Goal: Task Accomplishment & Management: Manage account settings

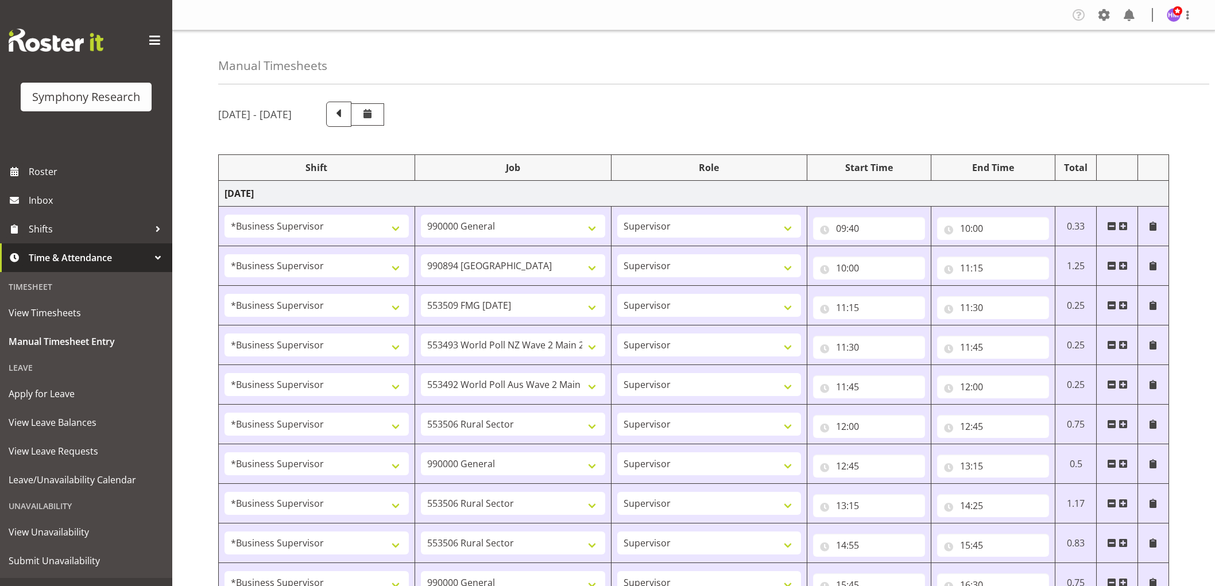
select select "1607"
select select "743"
select select "1607"
select select "10576"
select select "1607"
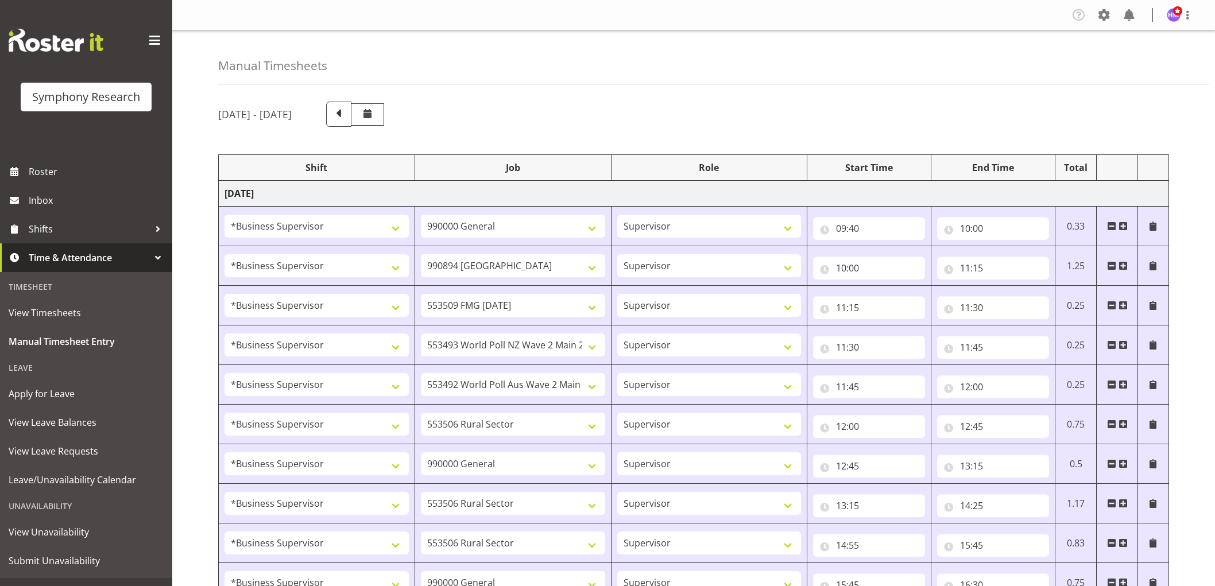
select select "10585"
select select "1607"
select select "10527"
select select "1607"
select select "10499"
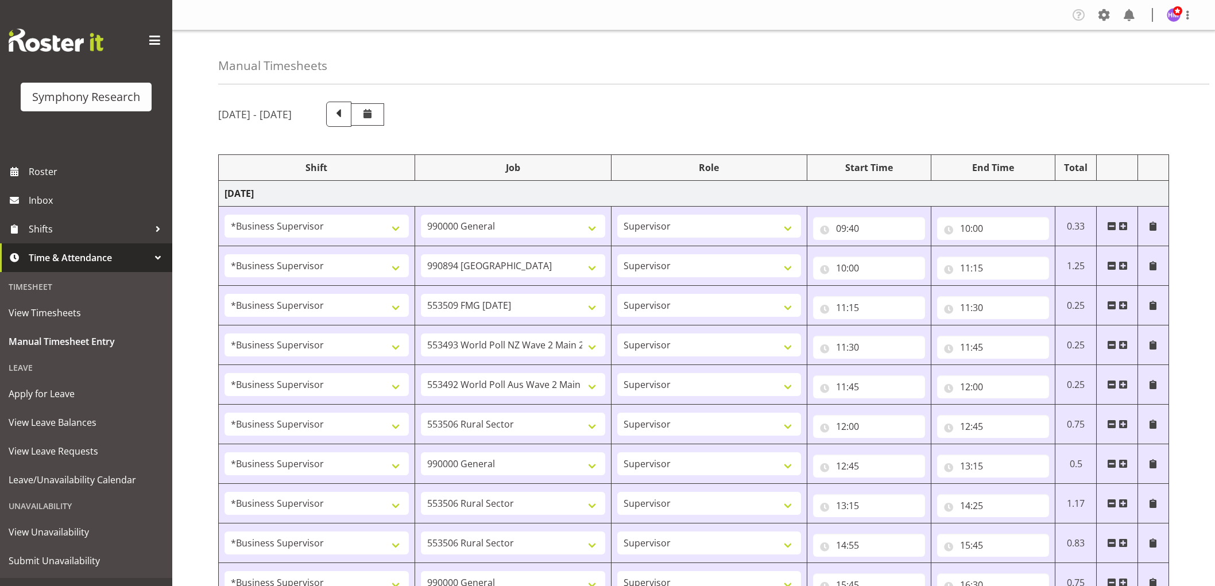
select select "1607"
select select "10587"
select select "1607"
select select "743"
select select "1607"
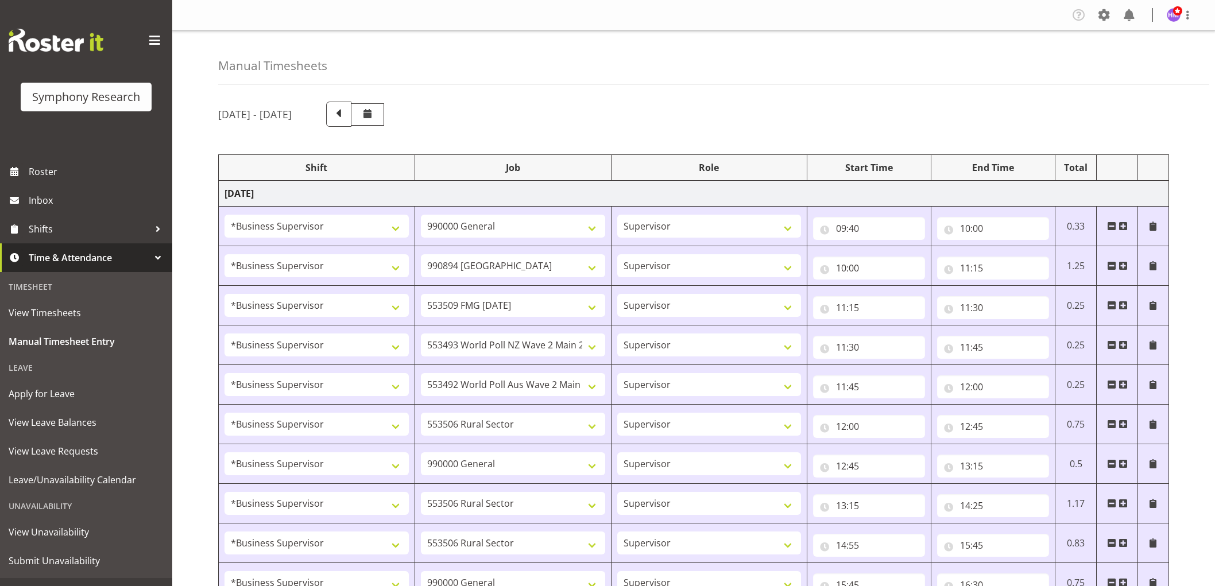
select select "10587"
select select "1607"
select select "10587"
select select "1607"
select select "743"
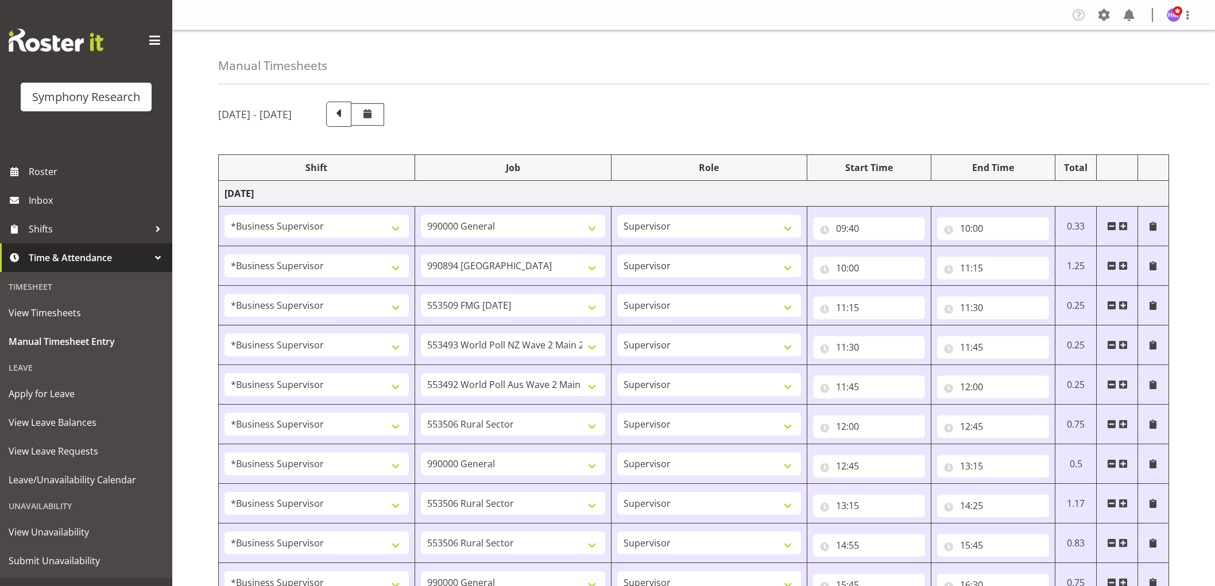
select select "1607"
select select "743"
select select "1607"
select select "10585"
select select "1607"
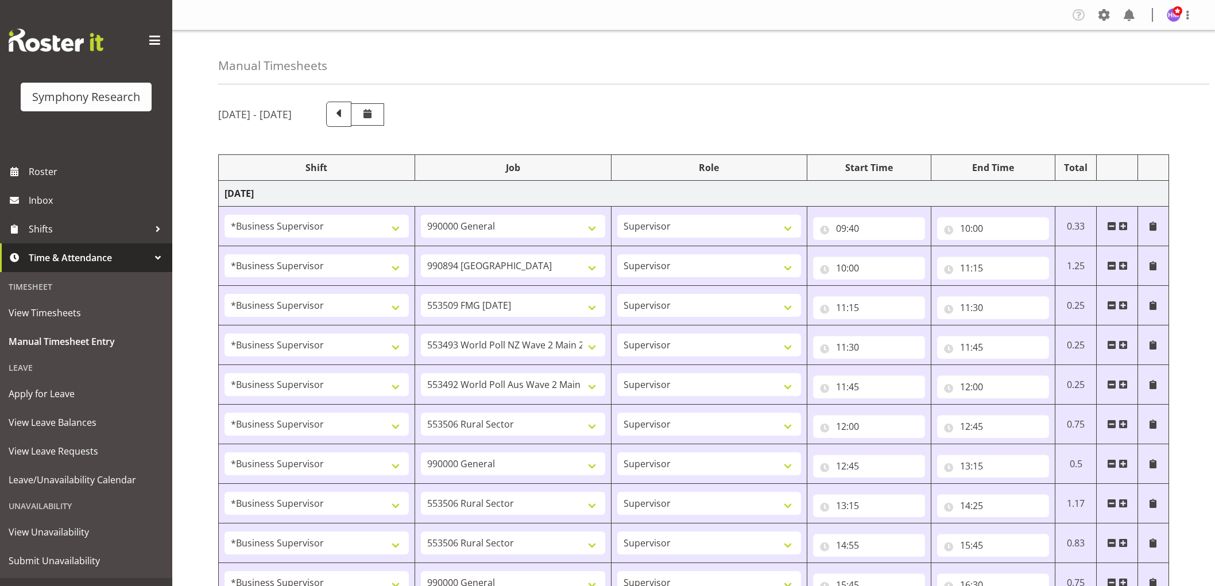
select select "9636"
select select "1607"
select select "10576"
select select "1607"
select select "10499"
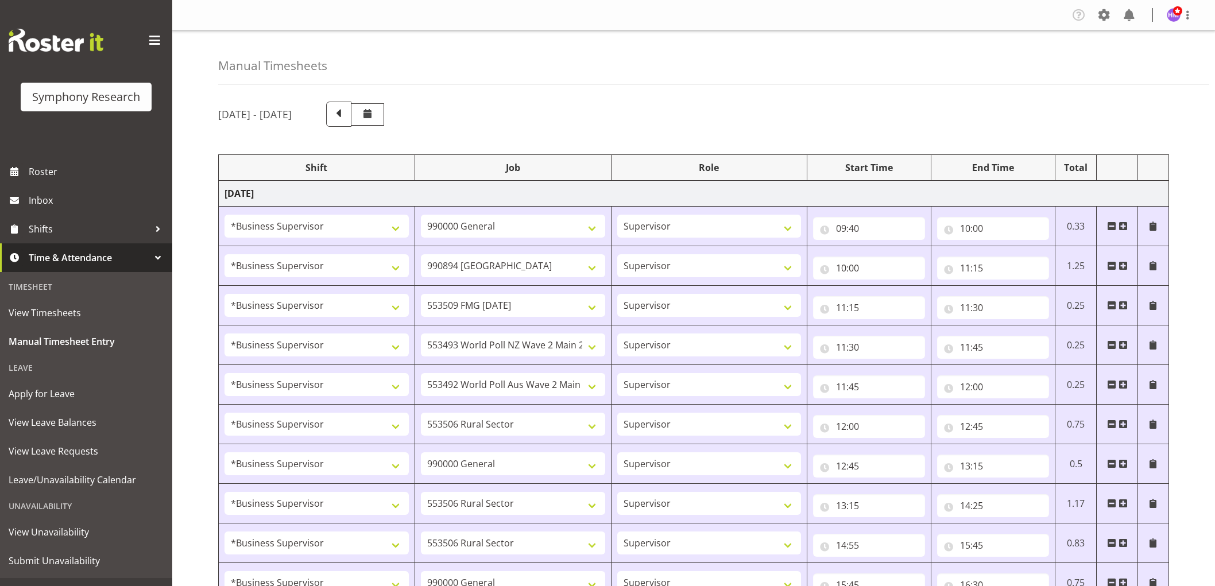
select select "1607"
select select "10527"
select select "1607"
select select "10587"
select select "1607"
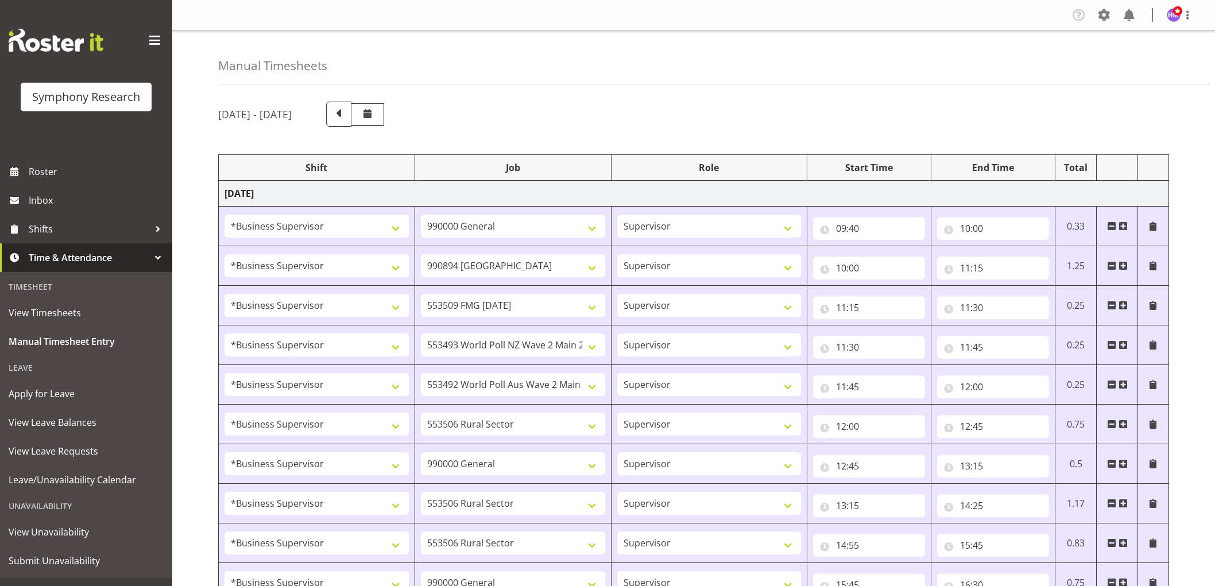
select select "10242"
select select "1607"
select select "10585"
select select "1607"
select select "10242"
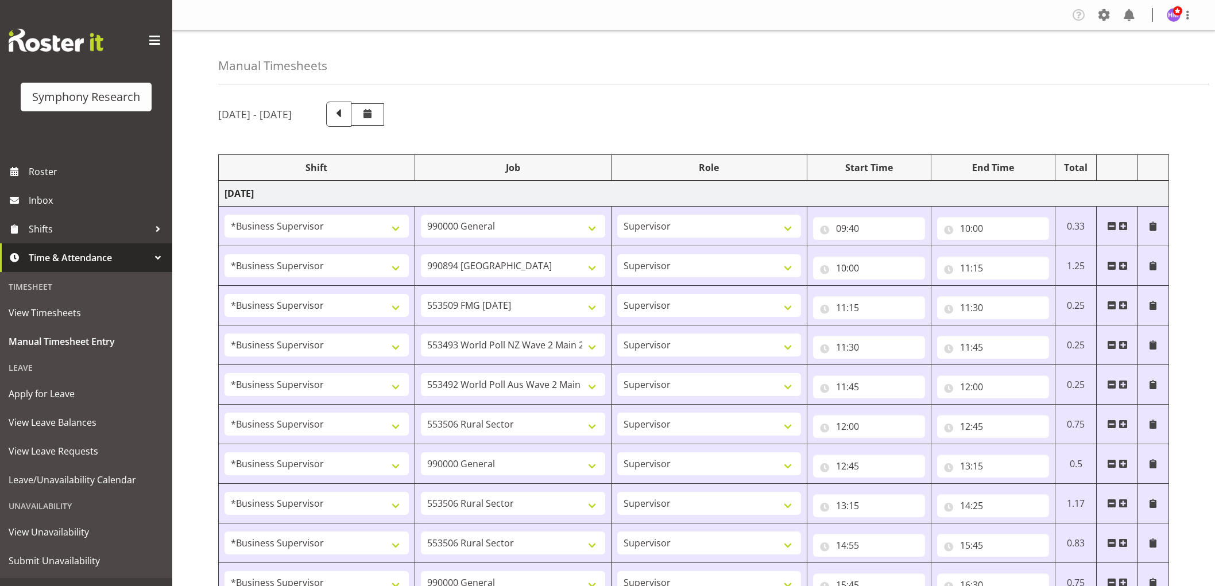
select select "1607"
select select "9426"
select select "1607"
select select "9636"
select select "1607"
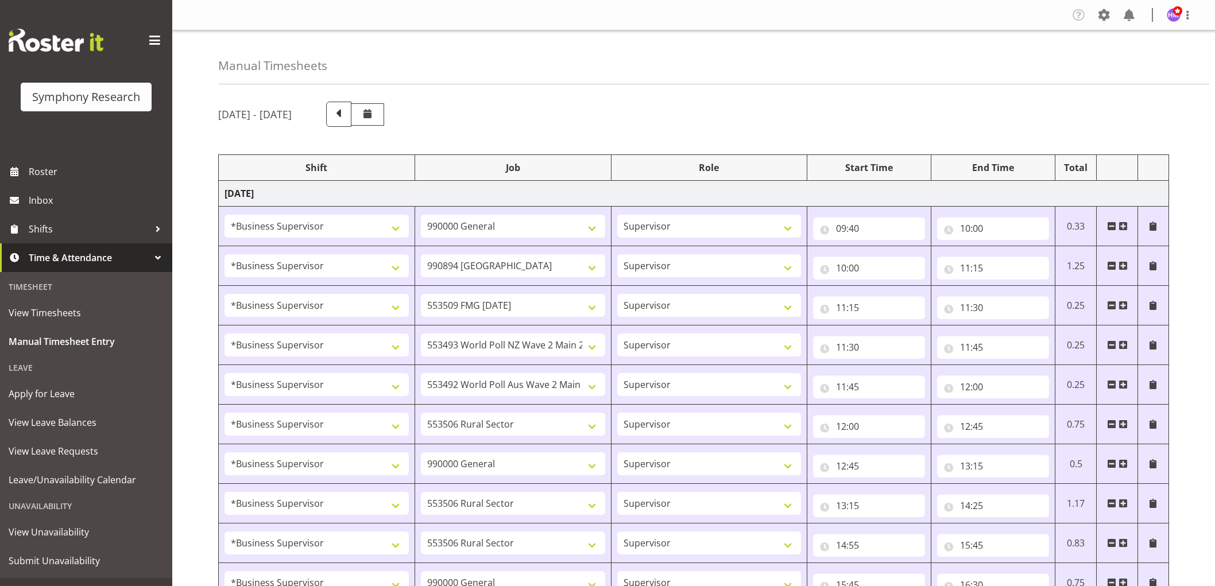
select select "10587"
select select "1607"
select select "743"
select select "1607"
select select "10587"
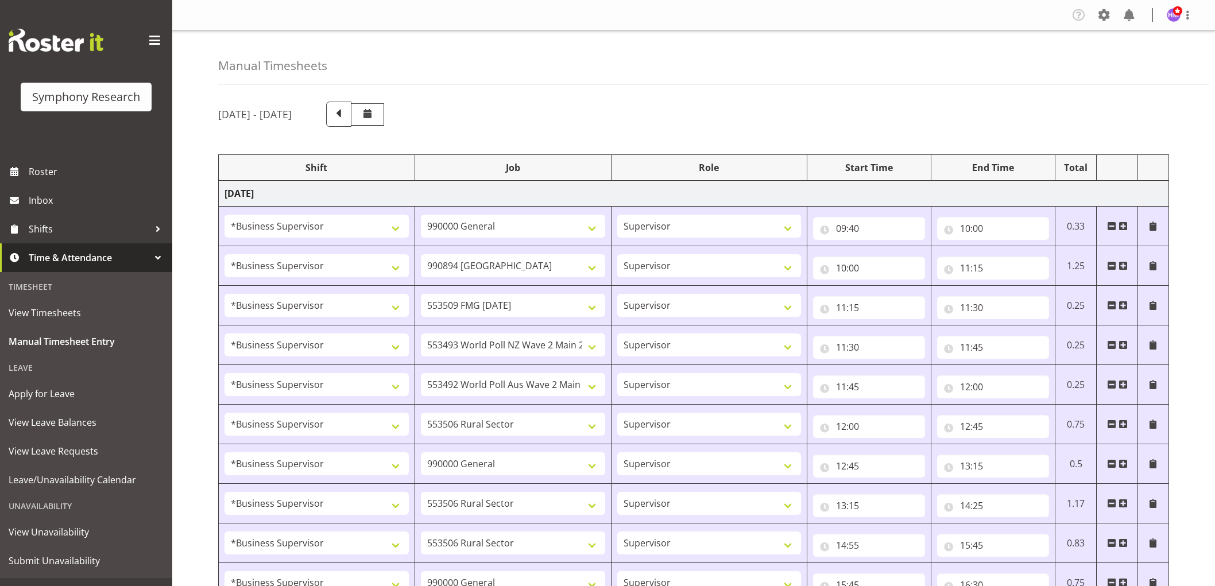
select select "1607"
select select "743"
select select "1607"
select select "2379"
select select "1607"
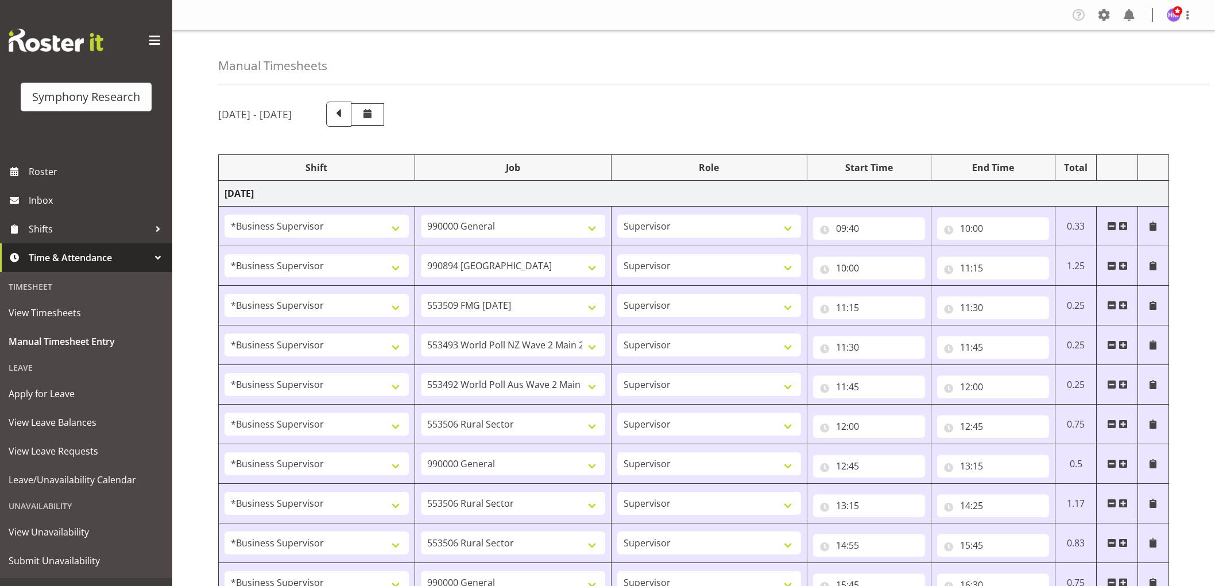
select select "10585"
select select "1607"
select select "9636"
select select "1607"
select select "9426"
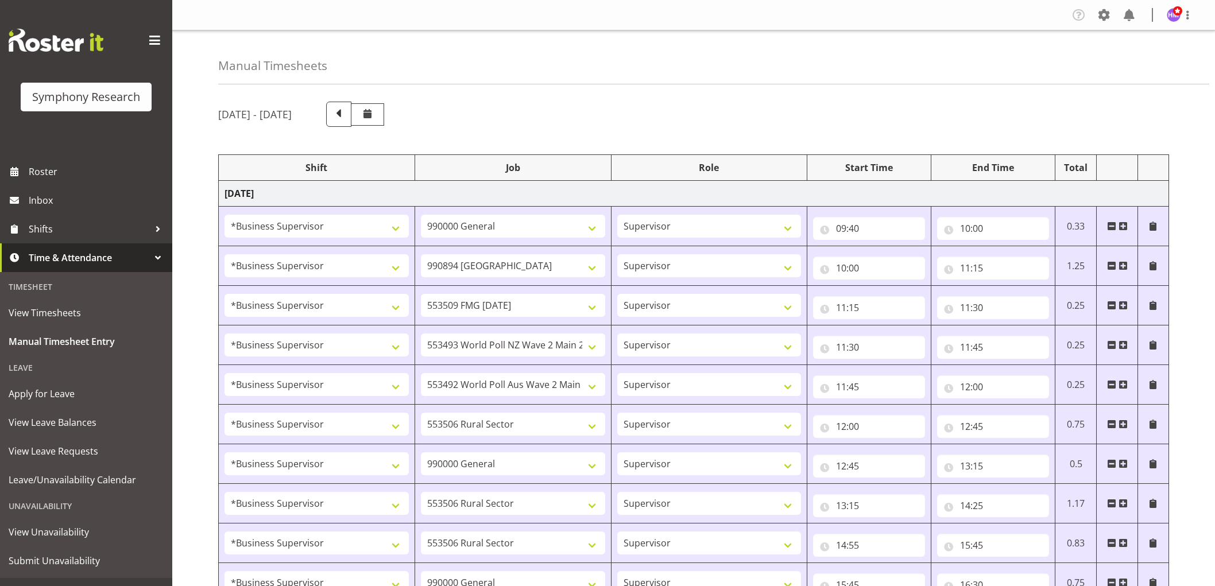
select select "1607"
select select "10242"
select select "1607"
select select "10587"
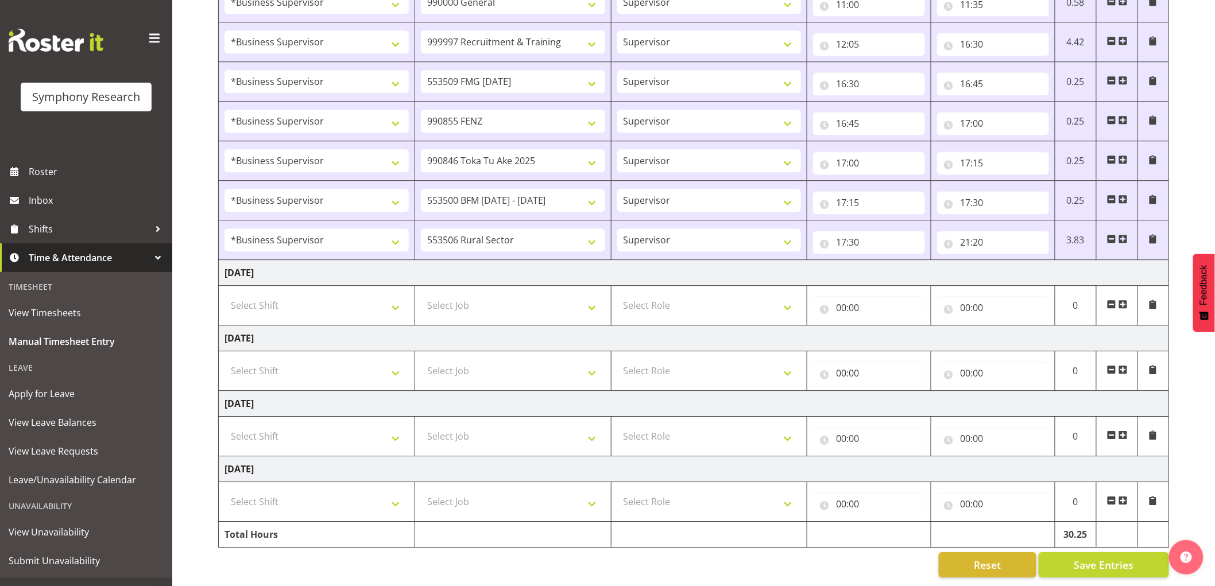
scroll to position [1283, 0]
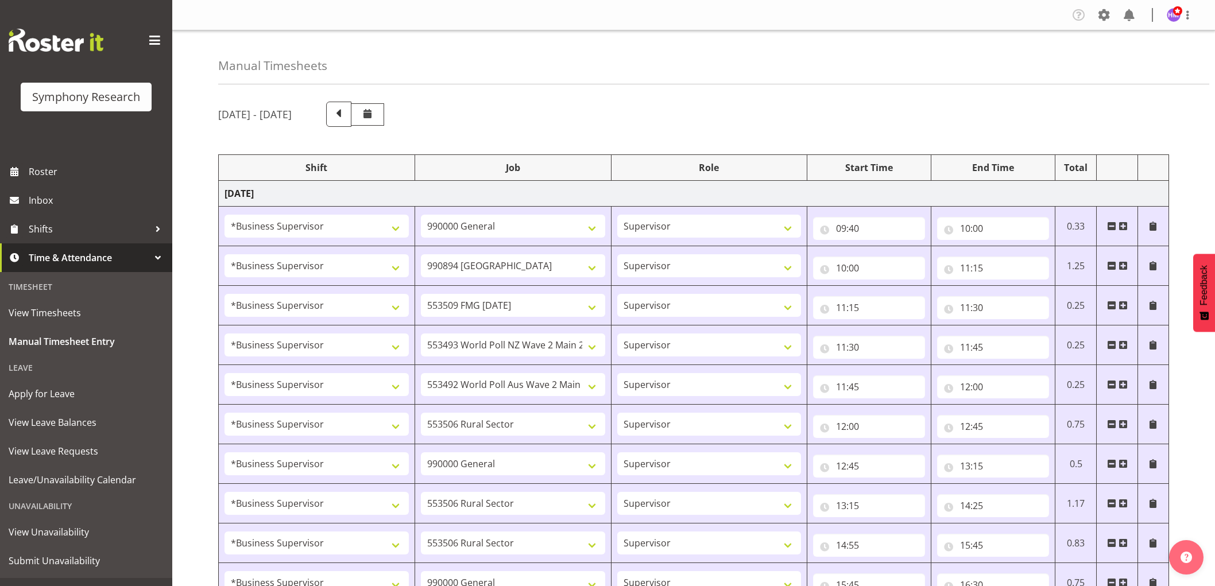
select select "1607"
select select "743"
select select "1607"
select select "10576"
select select "1607"
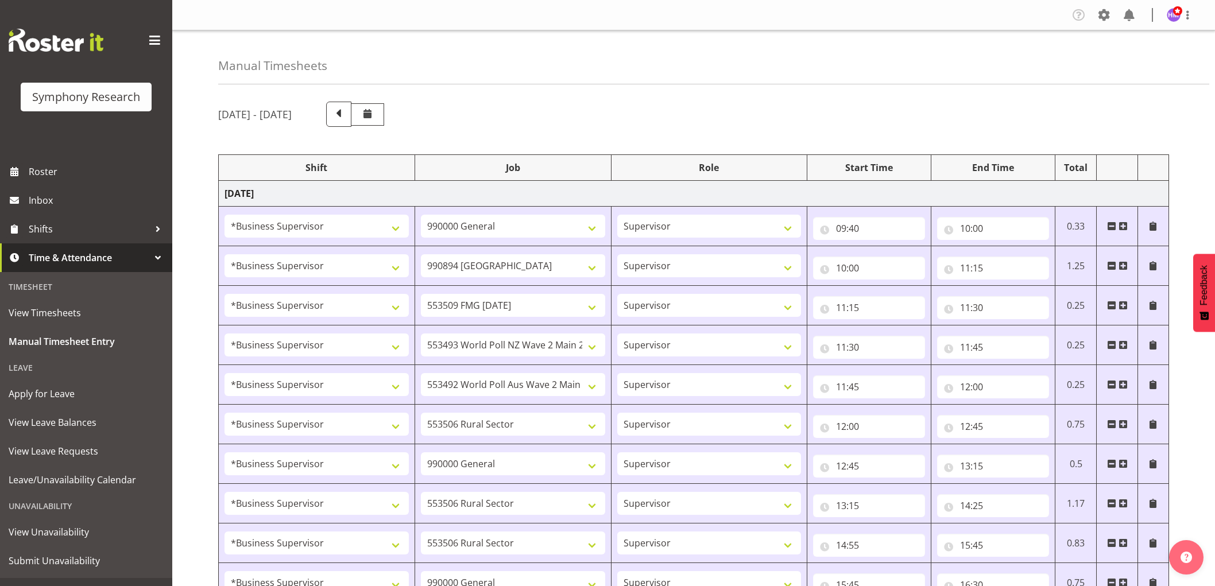
select select "10585"
select select "1607"
select select "10527"
select select "1607"
select select "10499"
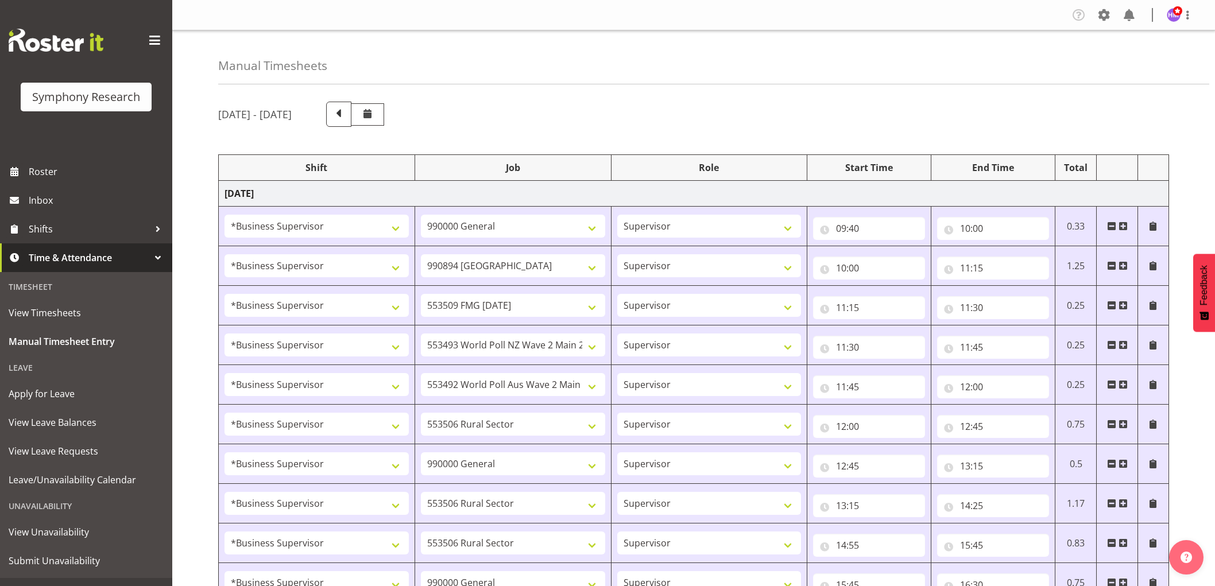
select select "1607"
select select "10587"
select select "1607"
select select "743"
select select "1607"
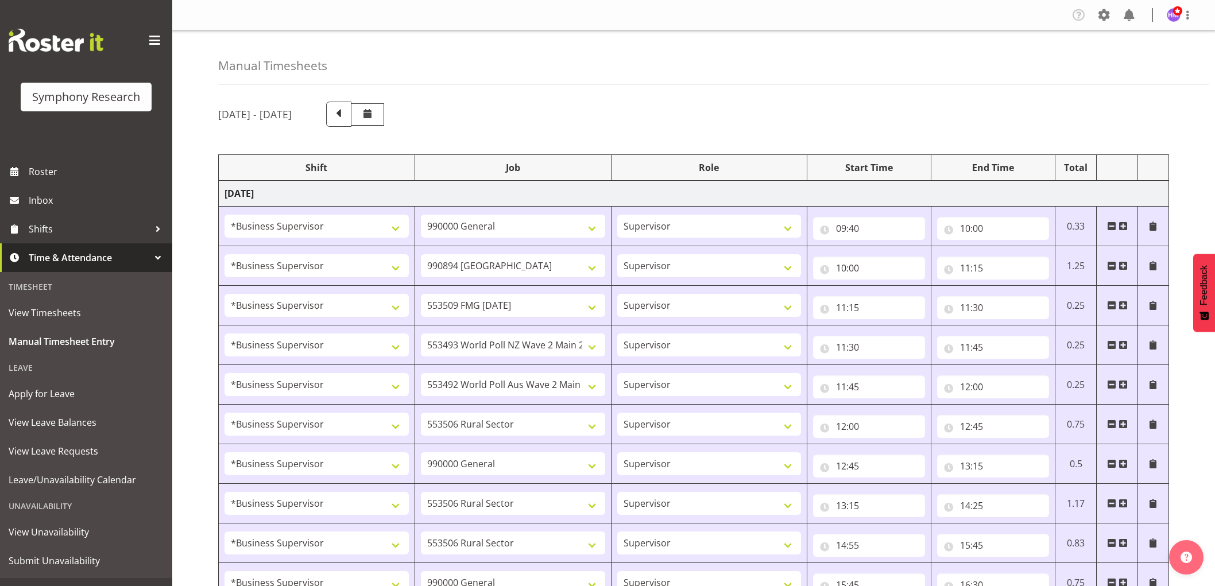
select select "10587"
select select "1607"
select select "10587"
select select "1607"
select select "743"
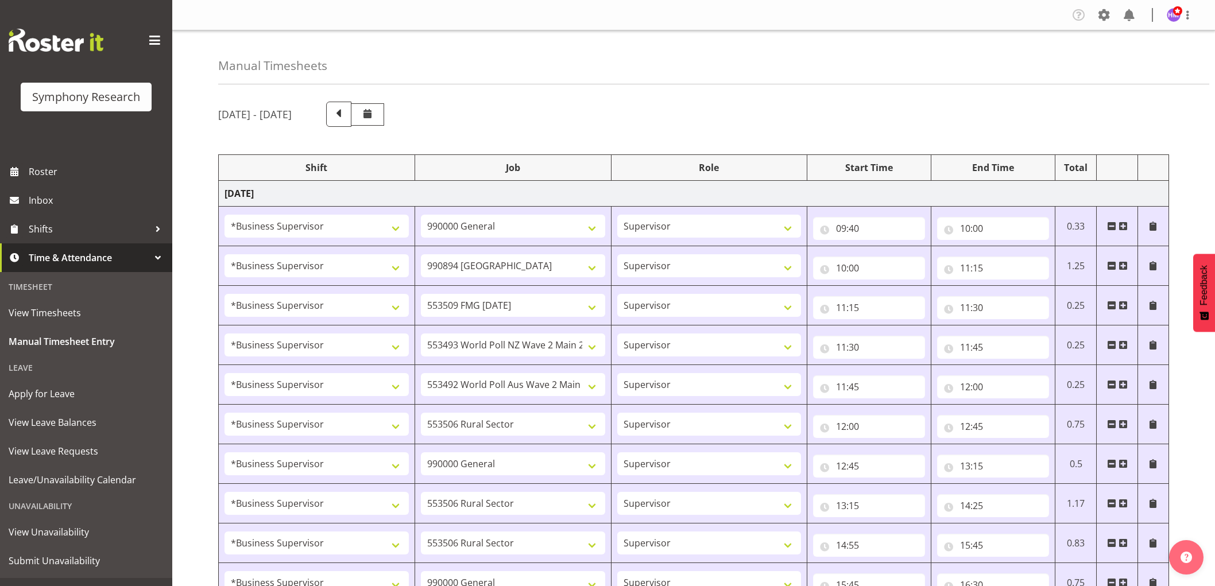
select select "1607"
select select "743"
select select "1607"
select select "10585"
select select "1607"
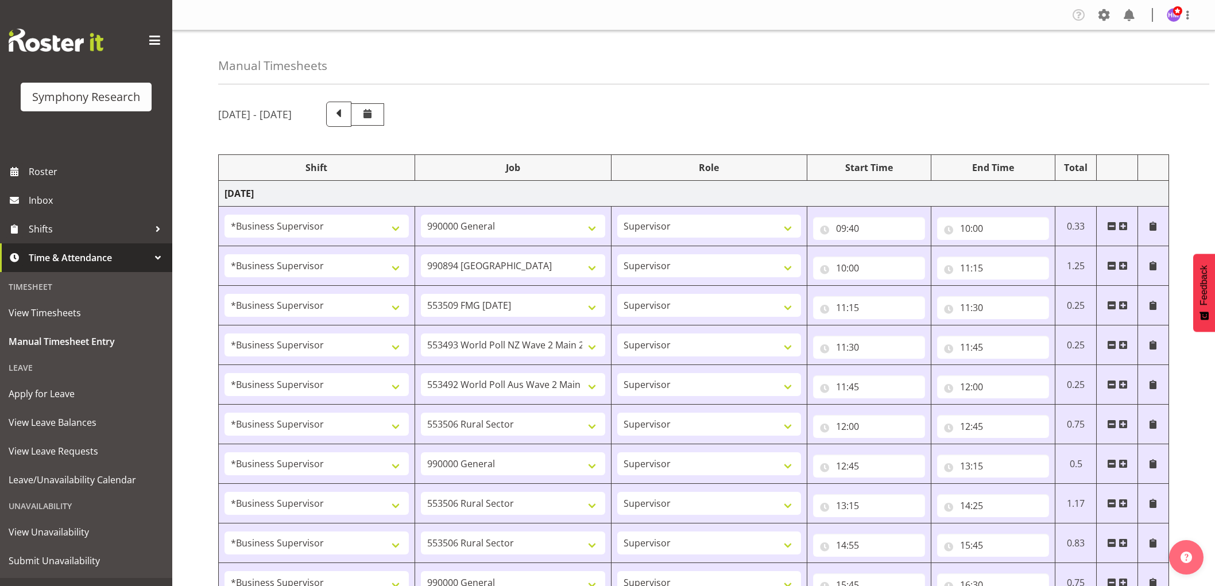
select select "9636"
select select "1607"
select select "10576"
select select "1607"
select select "10499"
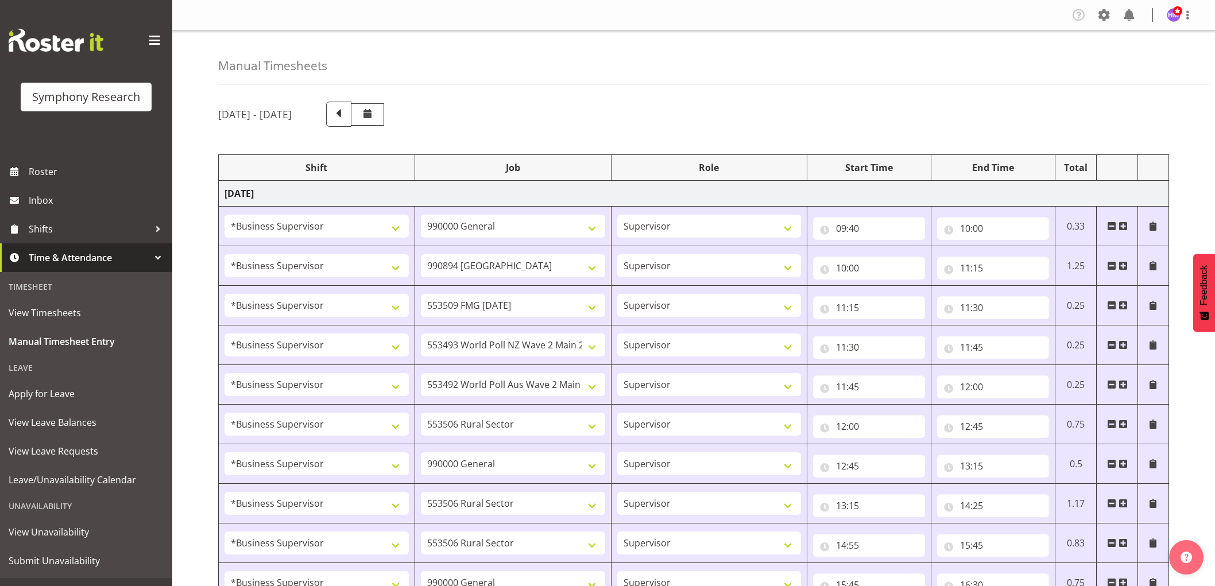
select select "1607"
select select "10527"
select select "1607"
select select "10587"
select select "1607"
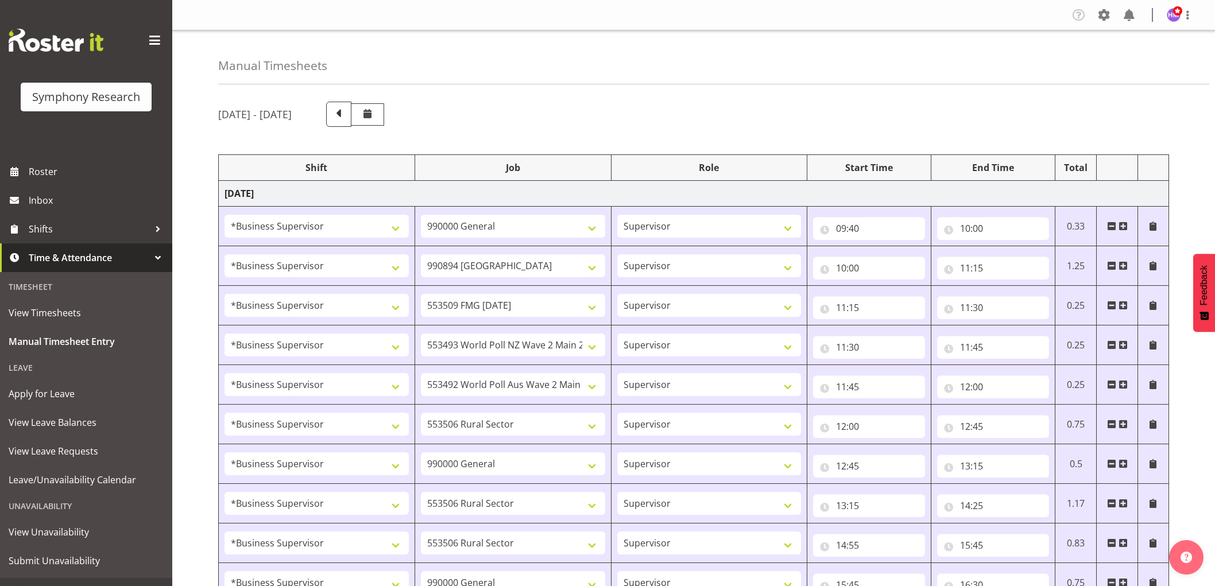
select select "10242"
select select "1607"
select select "10585"
select select "1607"
select select "10242"
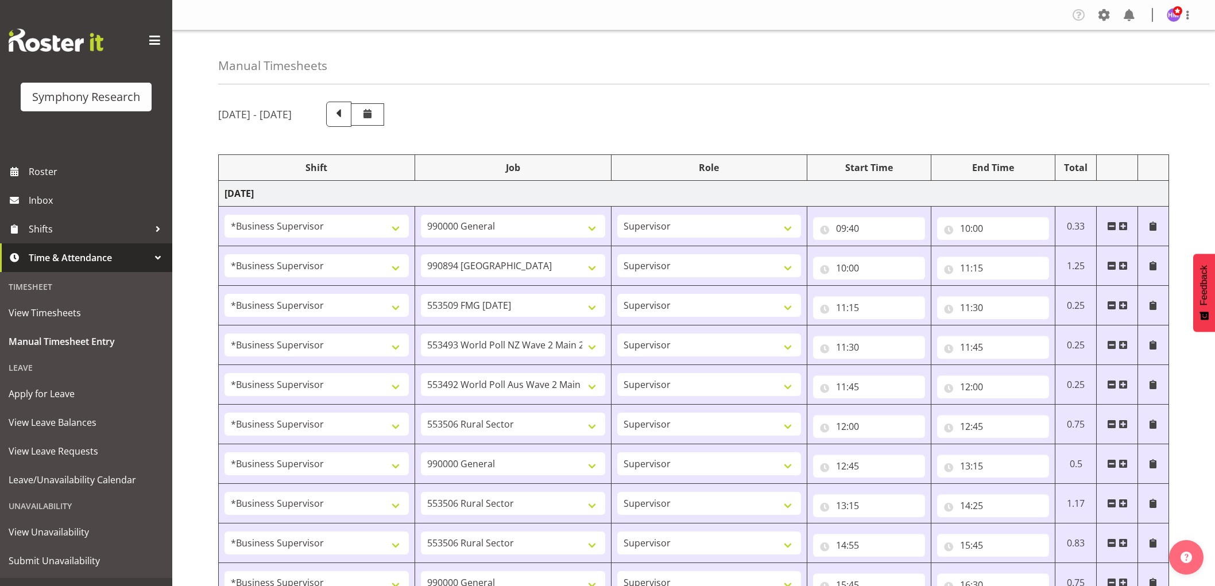
select select "1607"
select select "9426"
select select "1607"
select select "9636"
select select "1607"
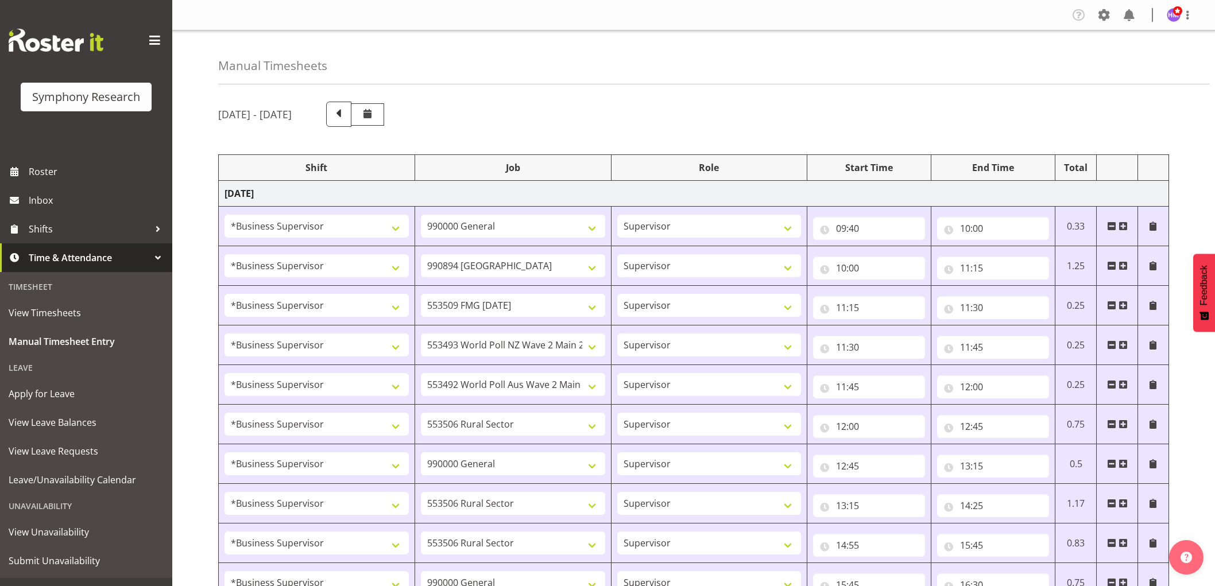
select select "10587"
select select "1607"
select select "743"
select select "1607"
select select "10587"
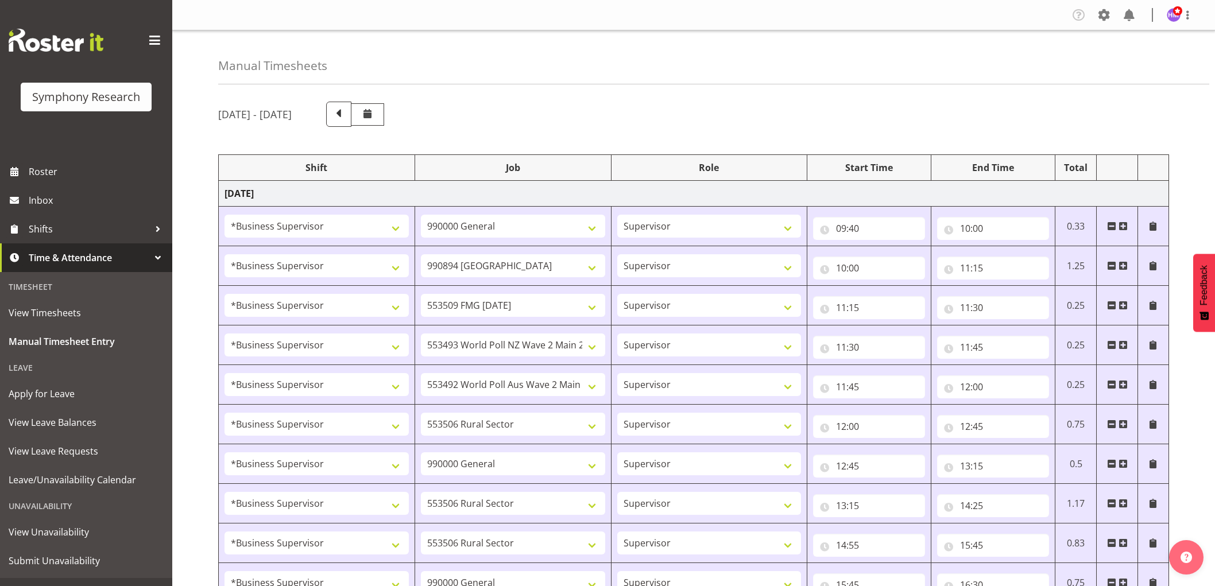
select select "1607"
select select "743"
select select "1607"
select select "2379"
select select "1607"
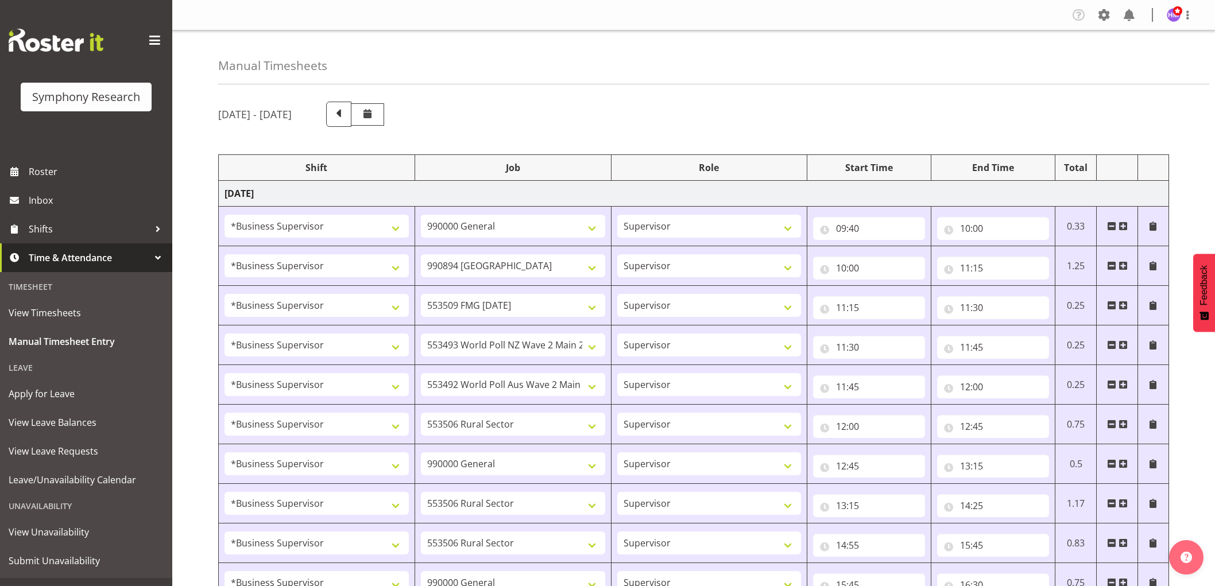
select select "10585"
select select "1607"
select select "9636"
select select "1607"
select select "9426"
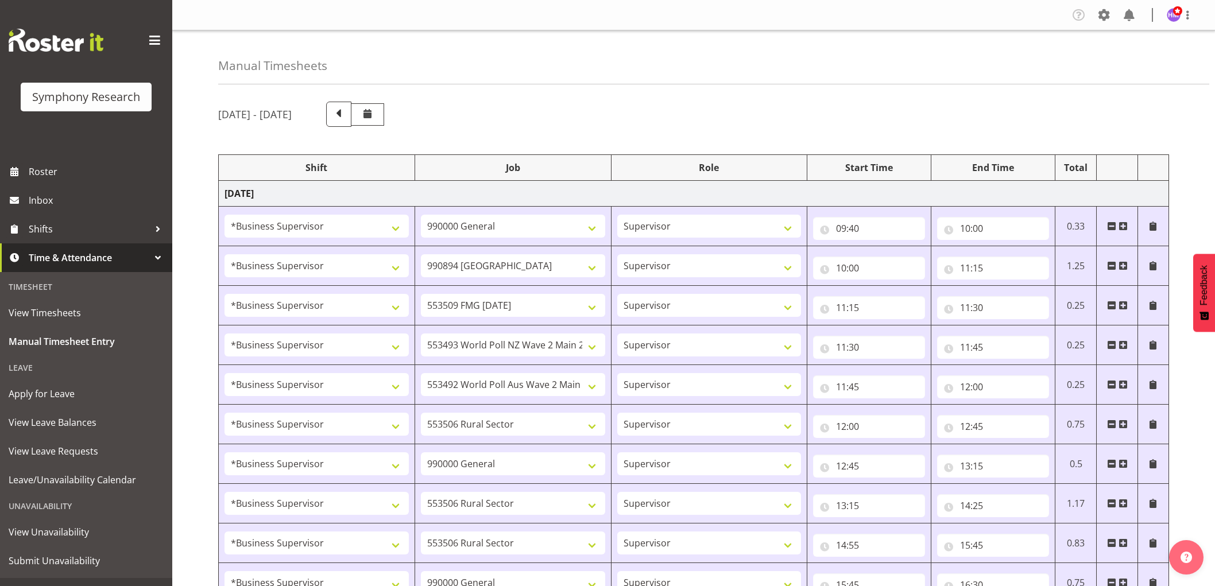
select select "1607"
select select "10242"
select select "1607"
select select "10587"
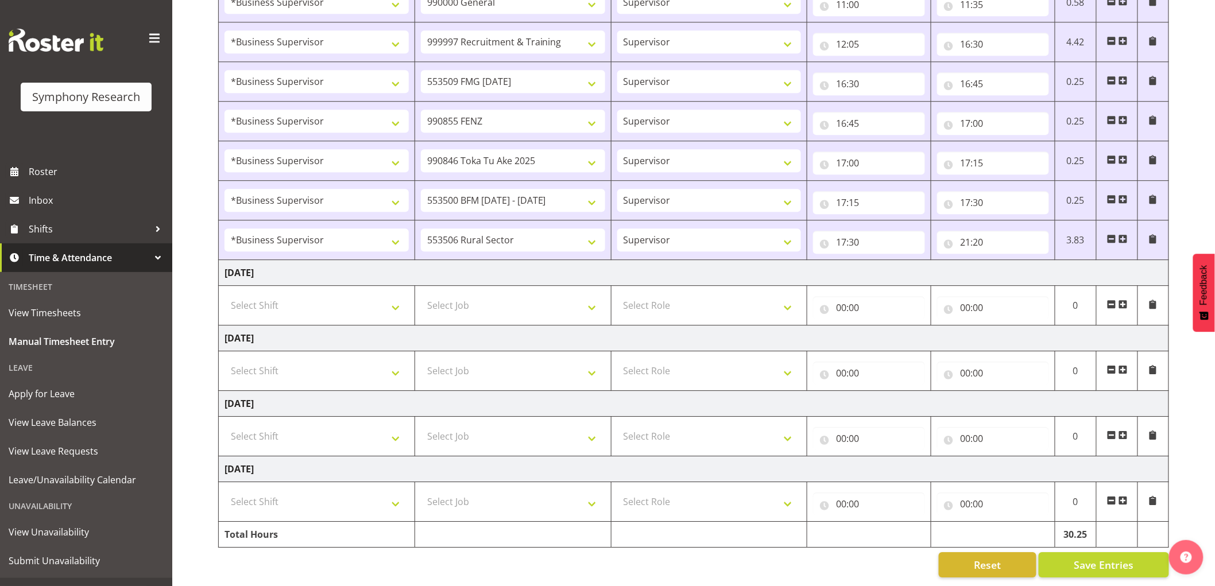
scroll to position [1283, 0]
click at [1093, 558] on span "Save Entries" at bounding box center [1104, 565] width 60 height 15
click at [60, 232] on span "Shifts" at bounding box center [89, 229] width 121 height 17
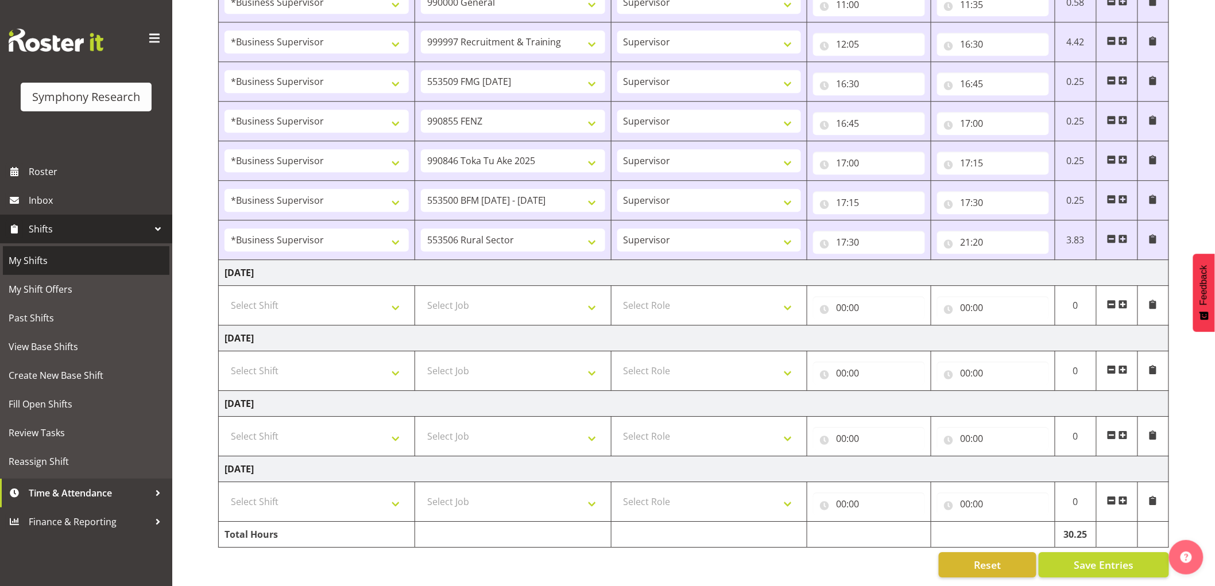
click at [67, 271] on link "My Shifts" at bounding box center [86, 260] width 167 height 29
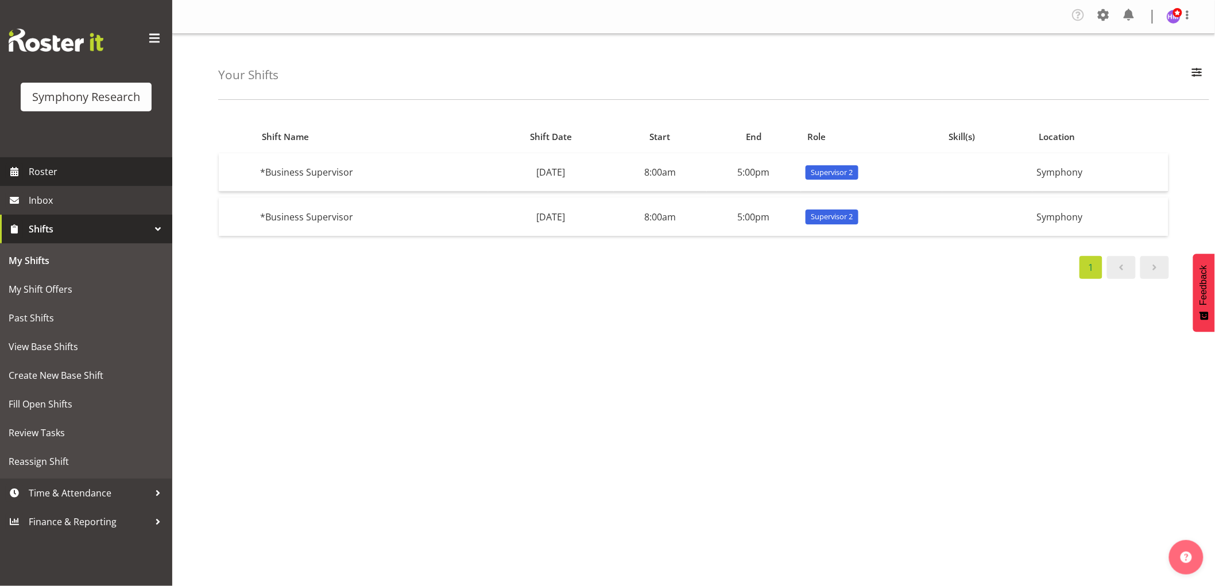
click at [71, 179] on span "Roster" at bounding box center [98, 171] width 138 height 17
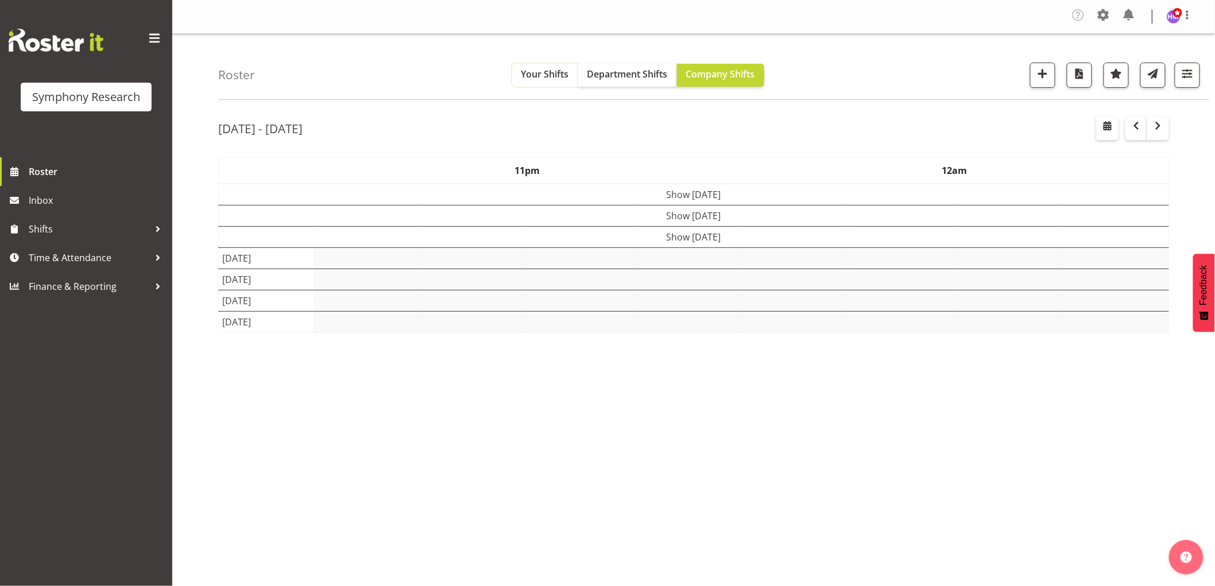
click at [553, 81] on button "Your Shifts" at bounding box center [545, 75] width 66 height 23
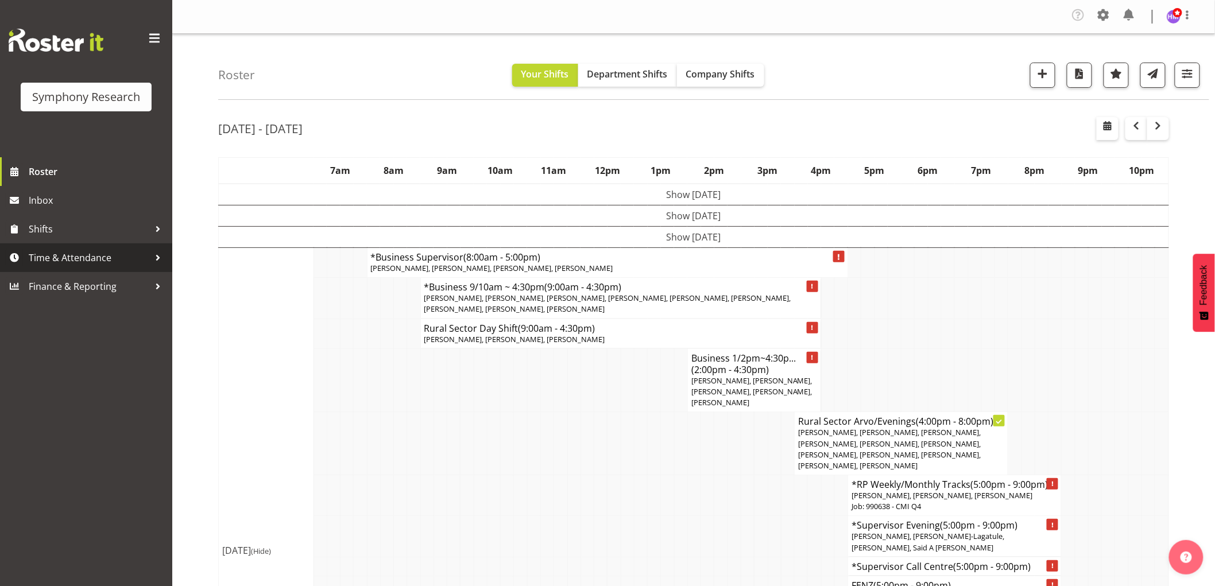
click at [72, 265] on span "Time & Attendance" at bounding box center [89, 257] width 121 height 17
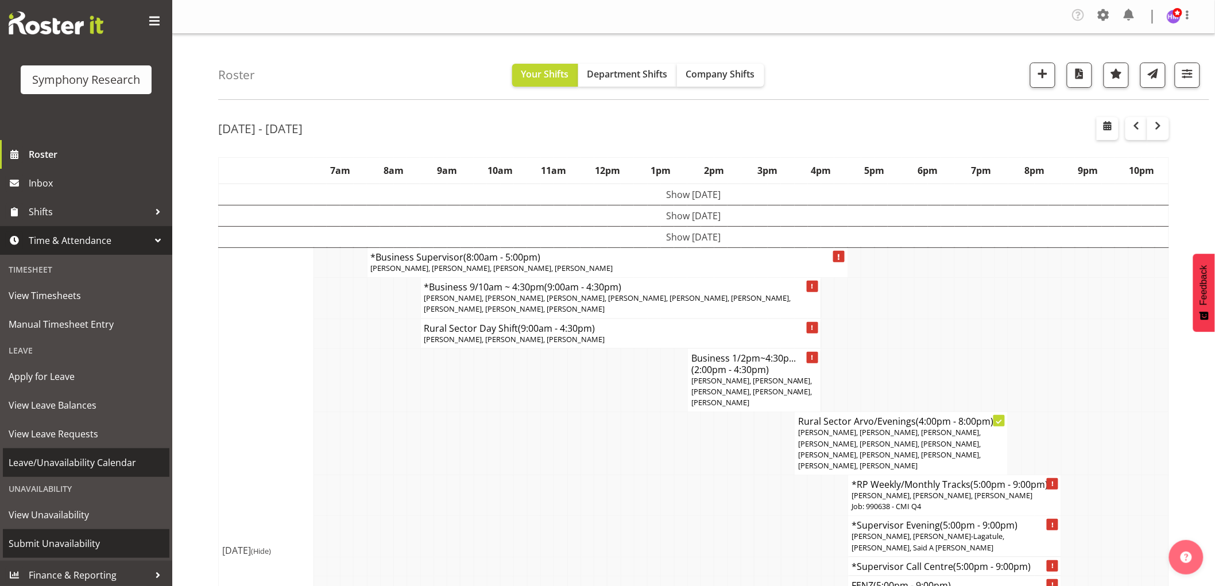
scroll to position [20, 0]
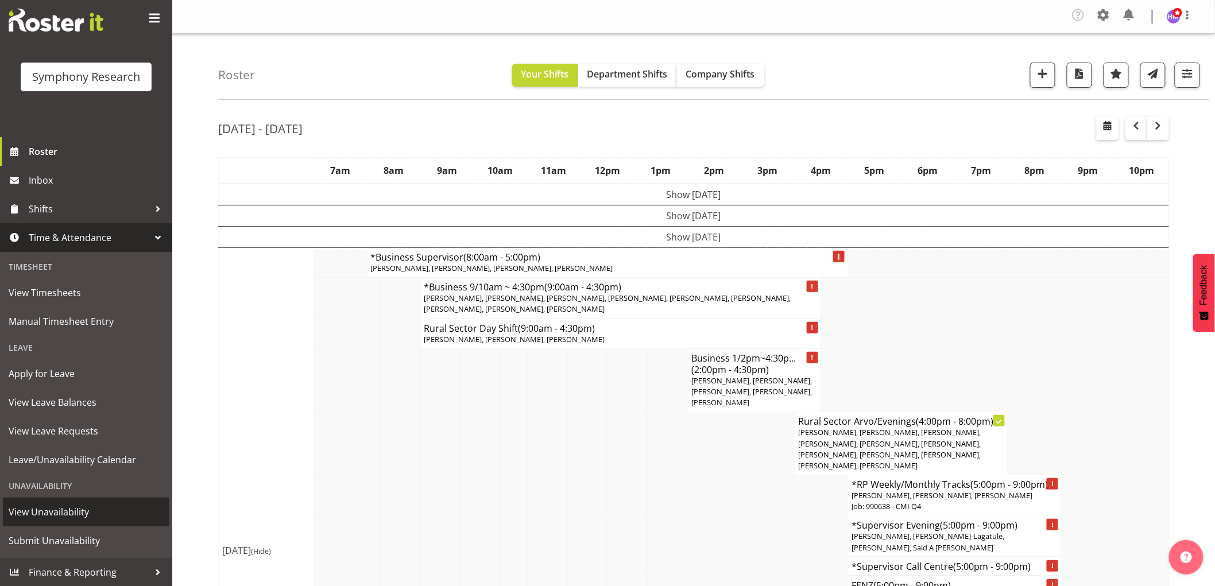
click at [78, 508] on span "View Unavailability" at bounding box center [86, 512] width 155 height 17
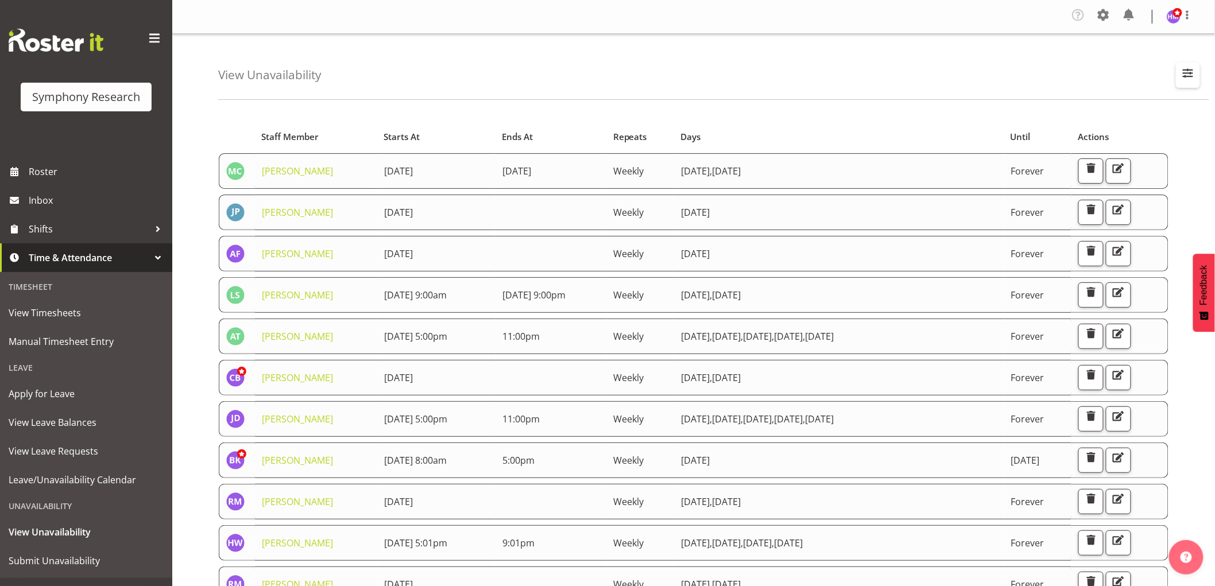
click at [1202, 78] on div "View Unavailability Search Search for a particular employee Showing current una…" at bounding box center [713, 67] width 991 height 66
click at [1195, 77] on span "button" at bounding box center [1188, 72] width 15 height 15
click at [1133, 134] on input "text" at bounding box center [1114, 128] width 154 height 23
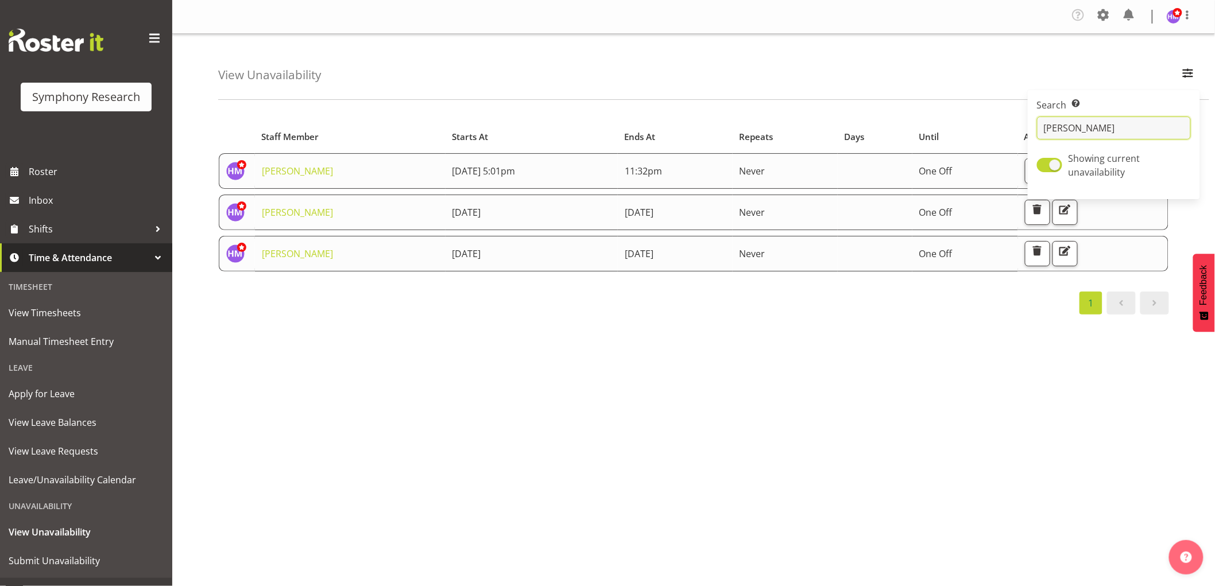
type input "hites"
